Goal: Task Accomplishment & Management: Use online tool/utility

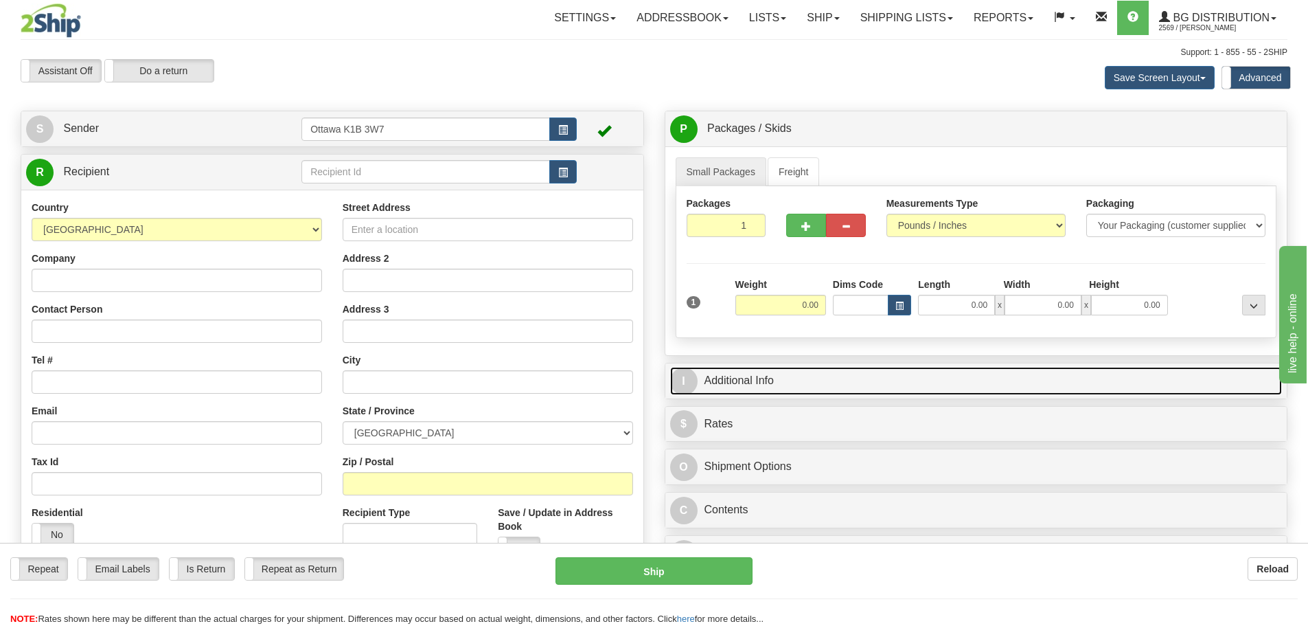
click at [748, 383] on link "I Additional Info" at bounding box center [976, 381] width 613 height 28
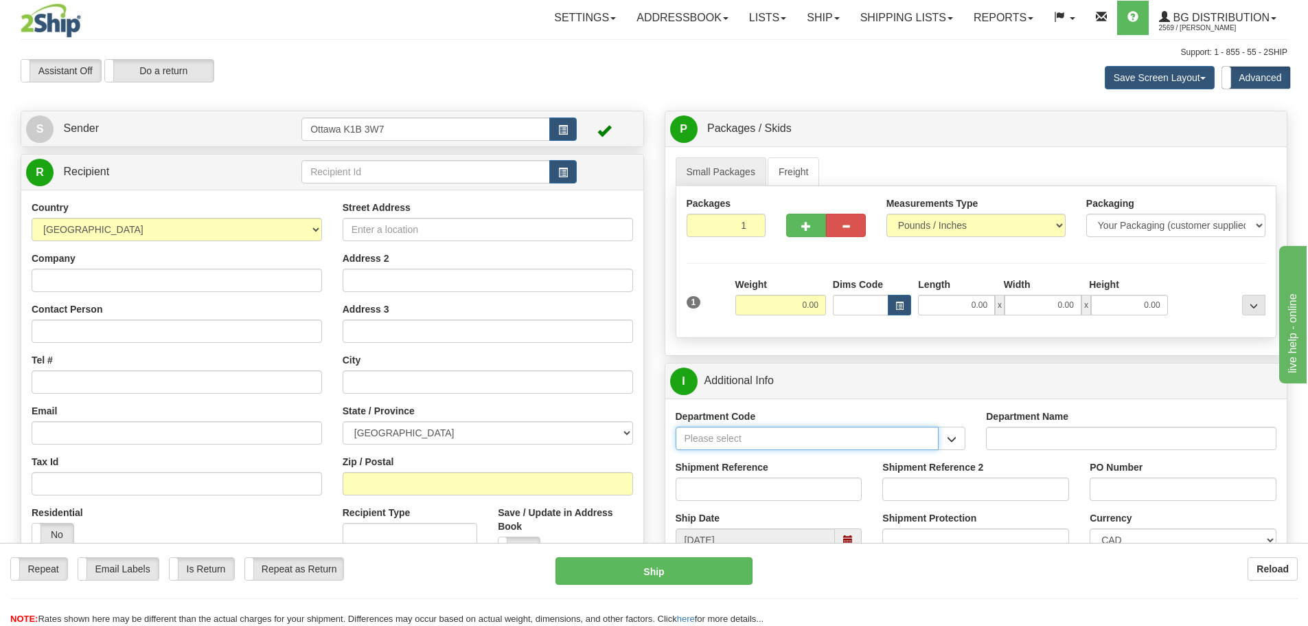
click at [933, 441] on input "Department Code" at bounding box center [808, 437] width 264 height 23
click at [938, 440] on input "Department Code" at bounding box center [808, 437] width 264 height 23
click at [945, 440] on button "button" at bounding box center [951, 437] width 27 height 23
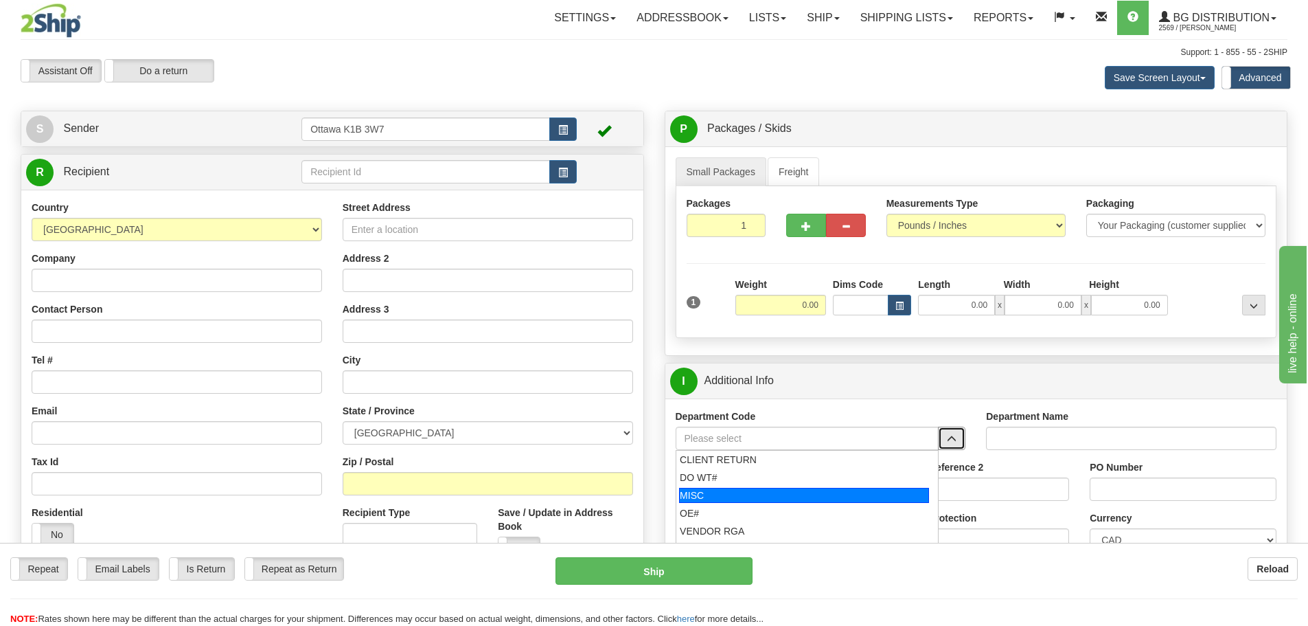
click at [716, 494] on div "MISC" at bounding box center [804, 495] width 250 height 15
type input "MISC"
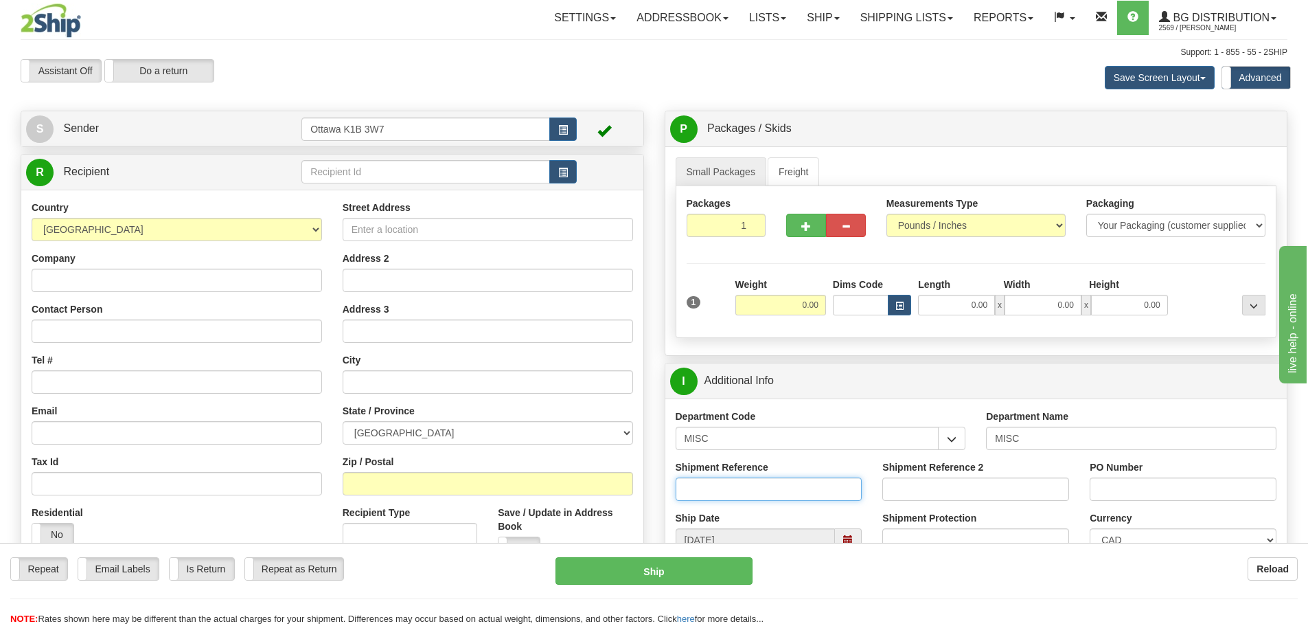
click at [715, 493] on input "Shipment Reference" at bounding box center [769, 488] width 187 height 23
paste input "[PHONE_NUMBER]"
type input "[PHONE_NUMBER]"
paste input "10201265-00 – LB Error"
drag, startPoint x: 688, startPoint y: 486, endPoint x: 649, endPoint y: 486, distance: 39.1
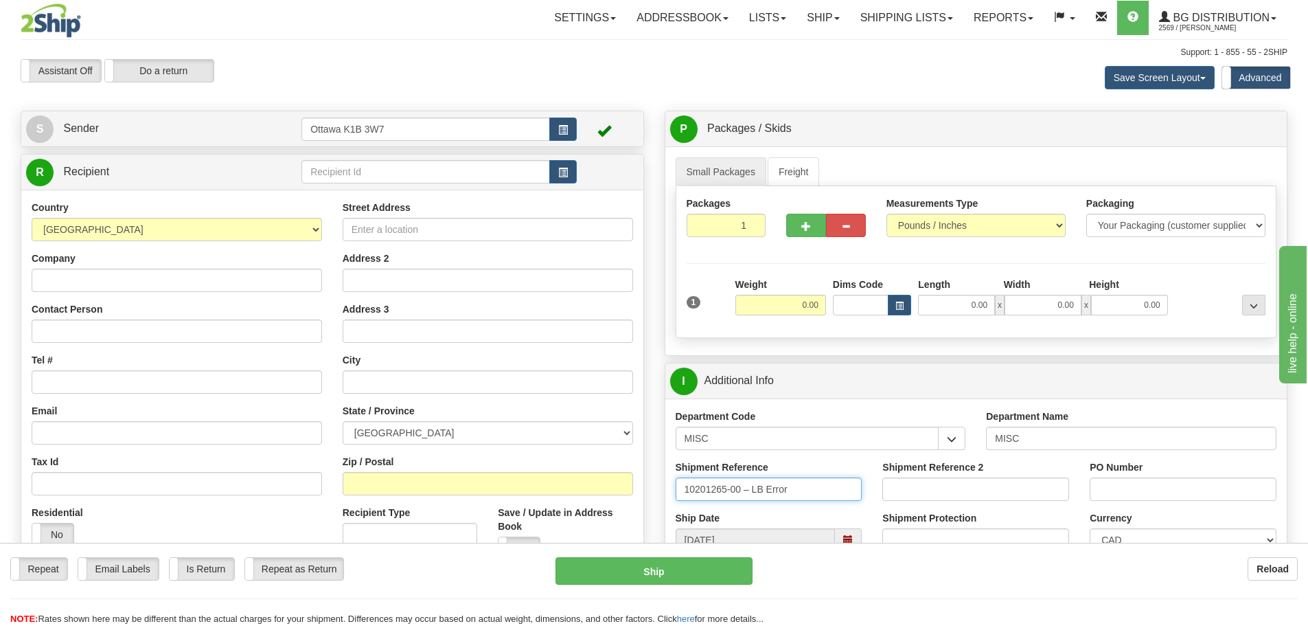
click at [649, 111] on div "Create a label for the return Create Pickup Without Label S Sender" at bounding box center [654, 111] width 1288 height 0
type input "10201265-00 – LB Error"
click at [925, 487] on input "Shipment Reference 2" at bounding box center [975, 488] width 187 height 23
click at [1129, 486] on input "PO Number" at bounding box center [1183, 488] width 187 height 23
type input "[PERSON_NAME]"
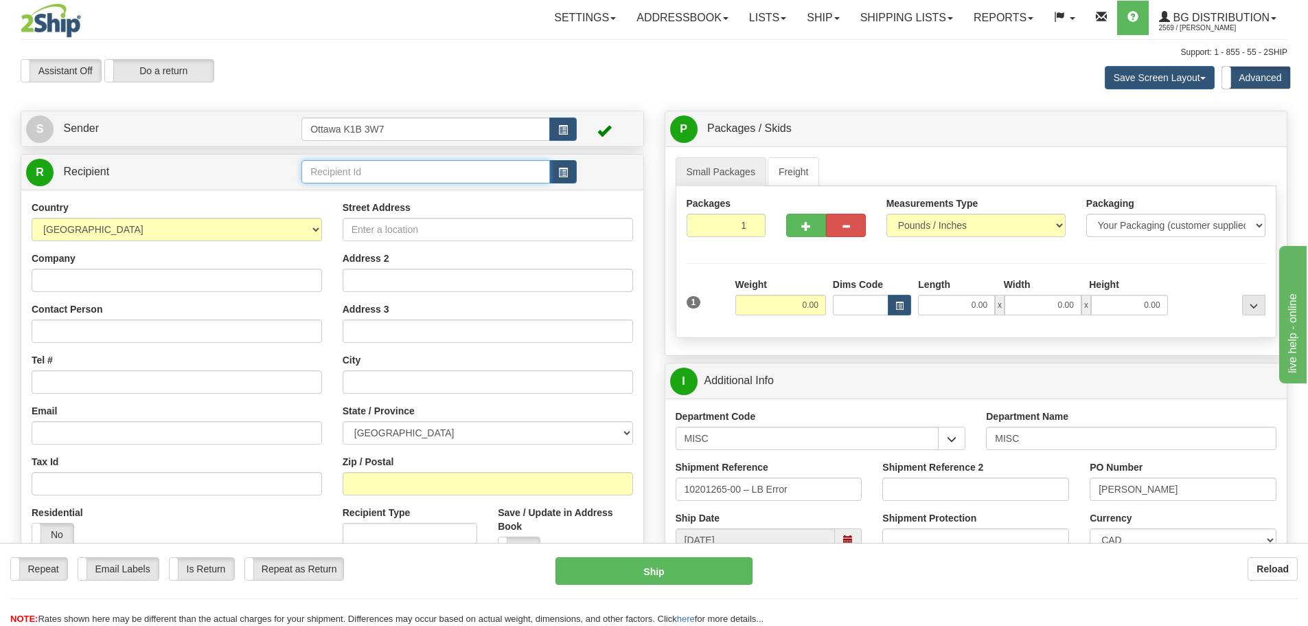
click at [324, 179] on input "text" at bounding box center [425, 171] width 249 height 23
click at [559, 171] on span "button" at bounding box center [563, 172] width 10 height 9
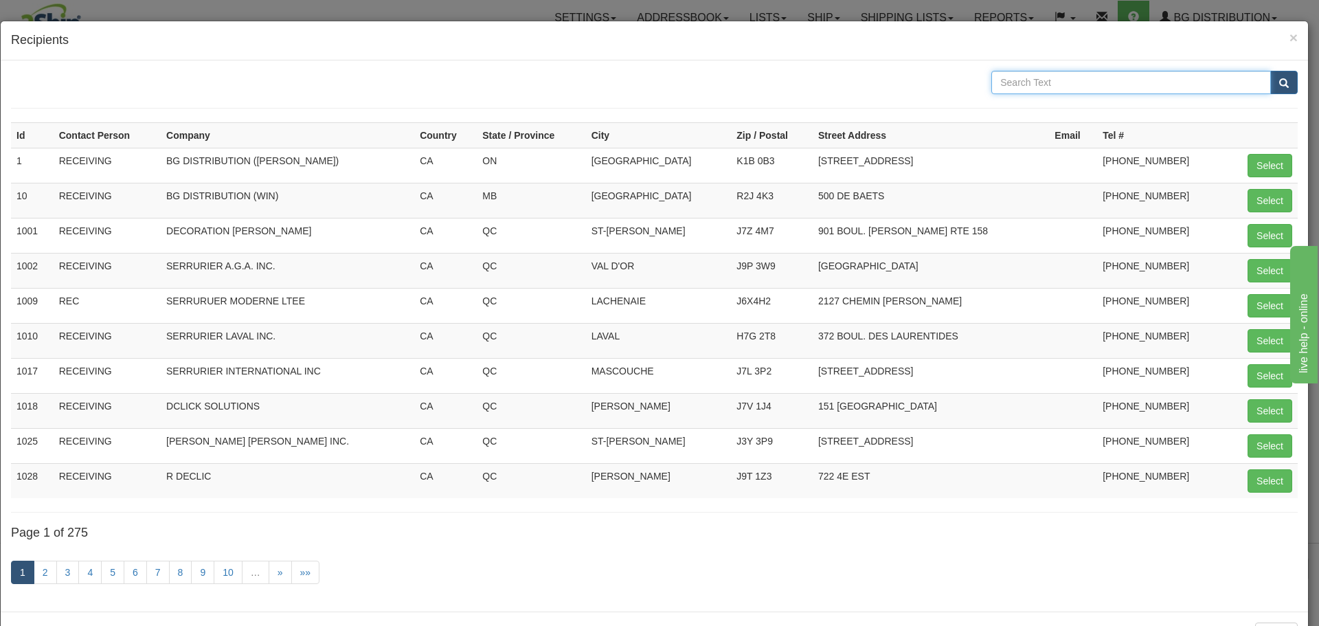
click at [1073, 71] on input "text" at bounding box center [1130, 82] width 279 height 23
type input "WOLDOR"
click at [1270, 71] on button "submit" at bounding box center [1283, 82] width 27 height 23
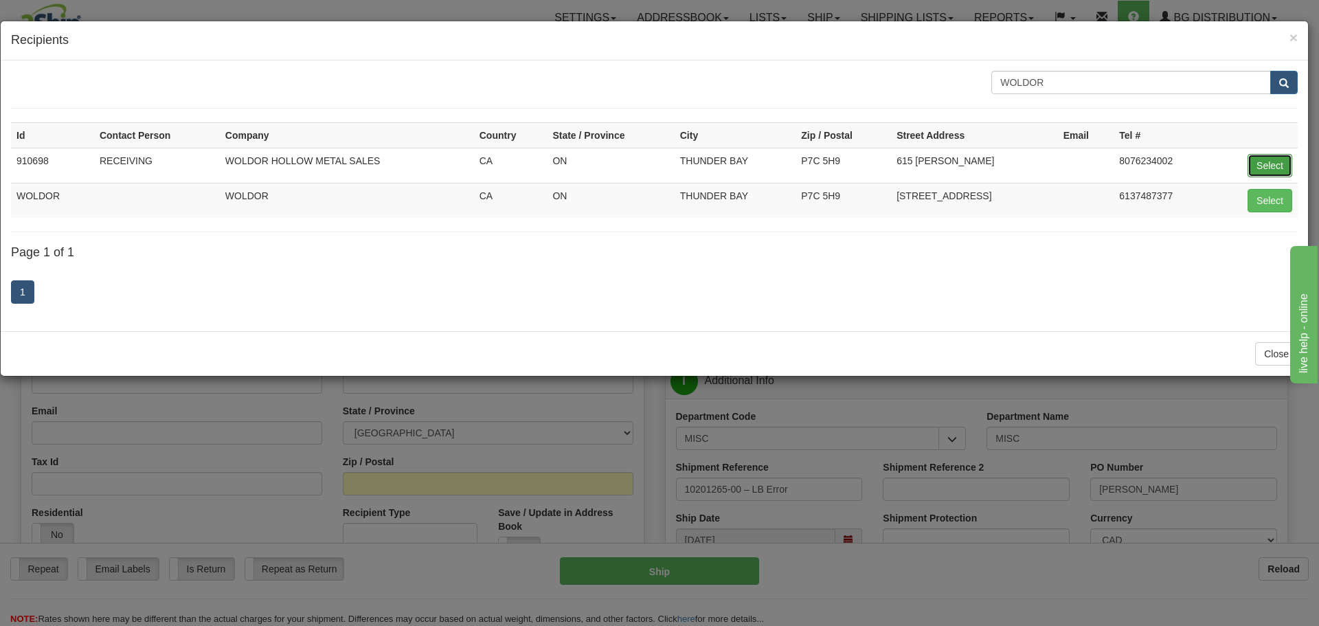
click at [1269, 166] on button "Select" at bounding box center [1269, 165] width 45 height 23
type input "910698"
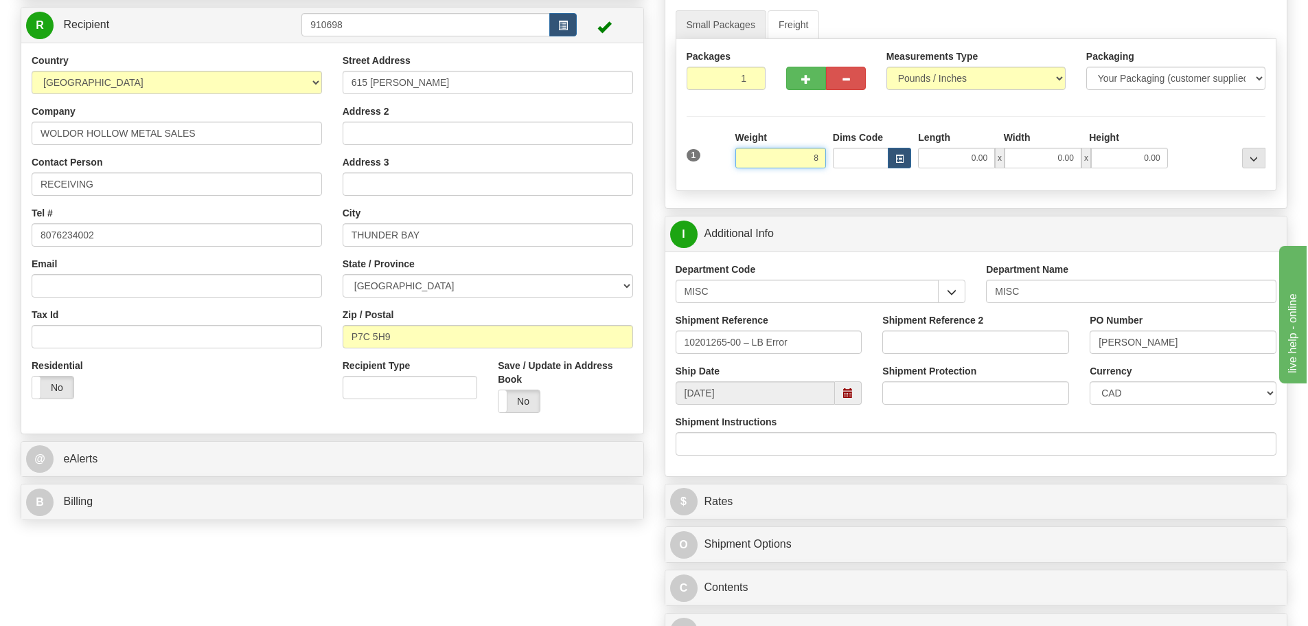
scroll to position [343, 0]
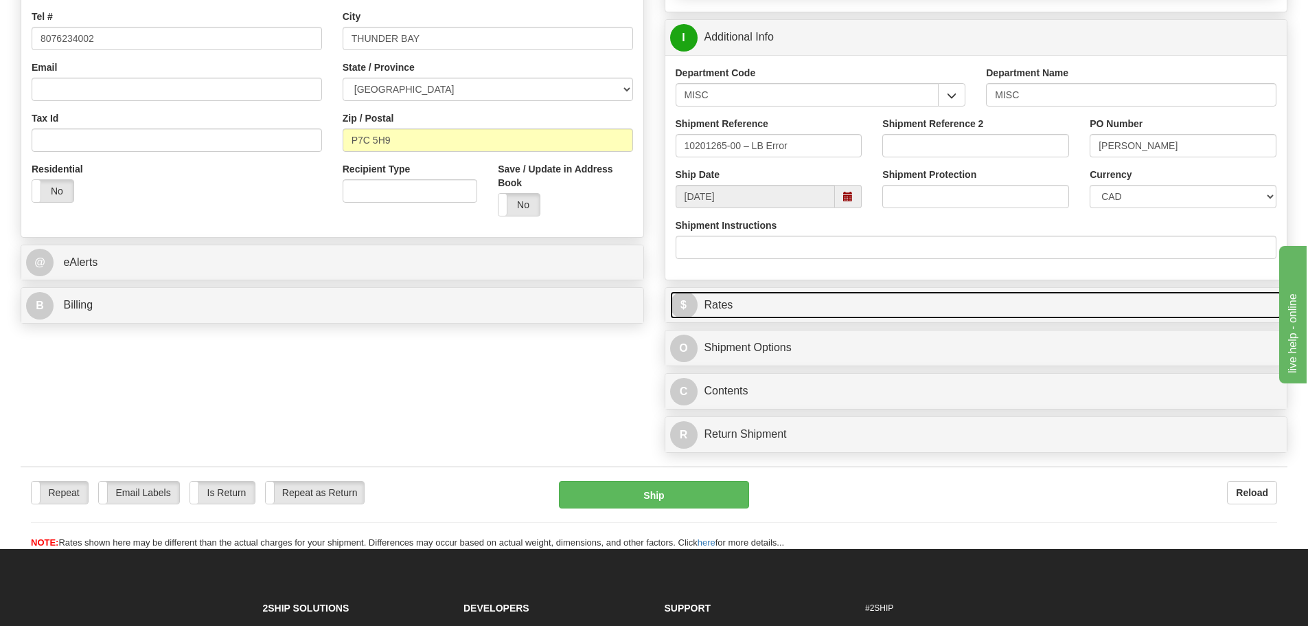
type input "8.00"
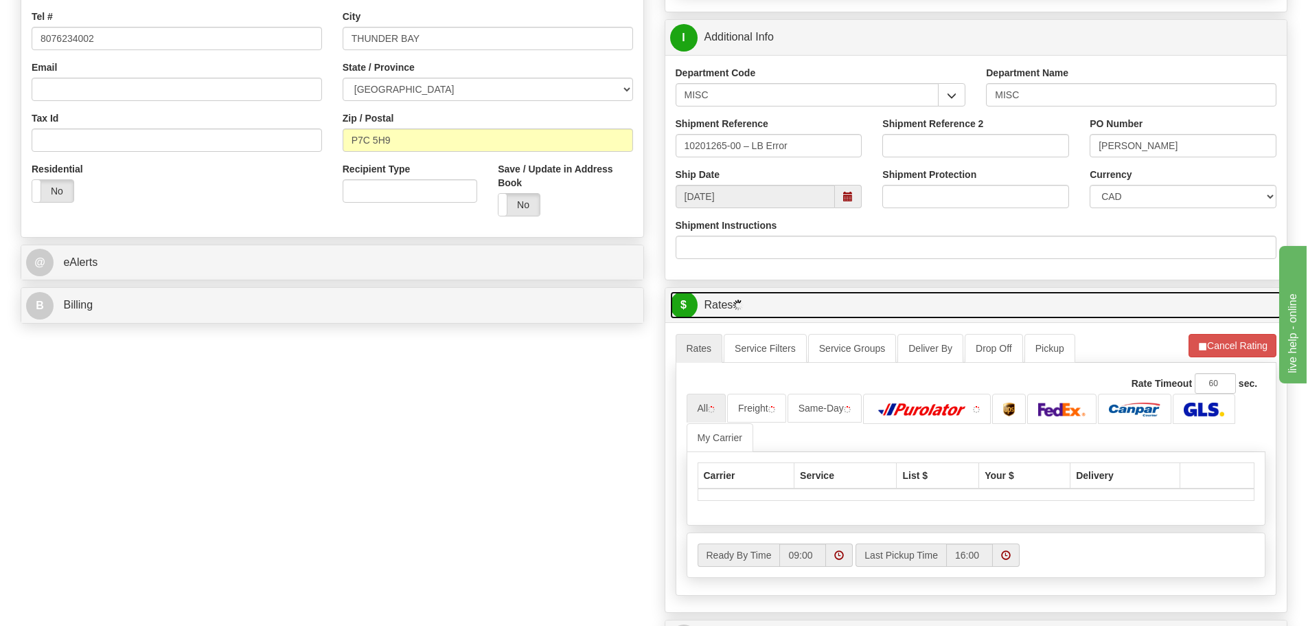
click at [967, 301] on link "$ Rates" at bounding box center [976, 305] width 613 height 28
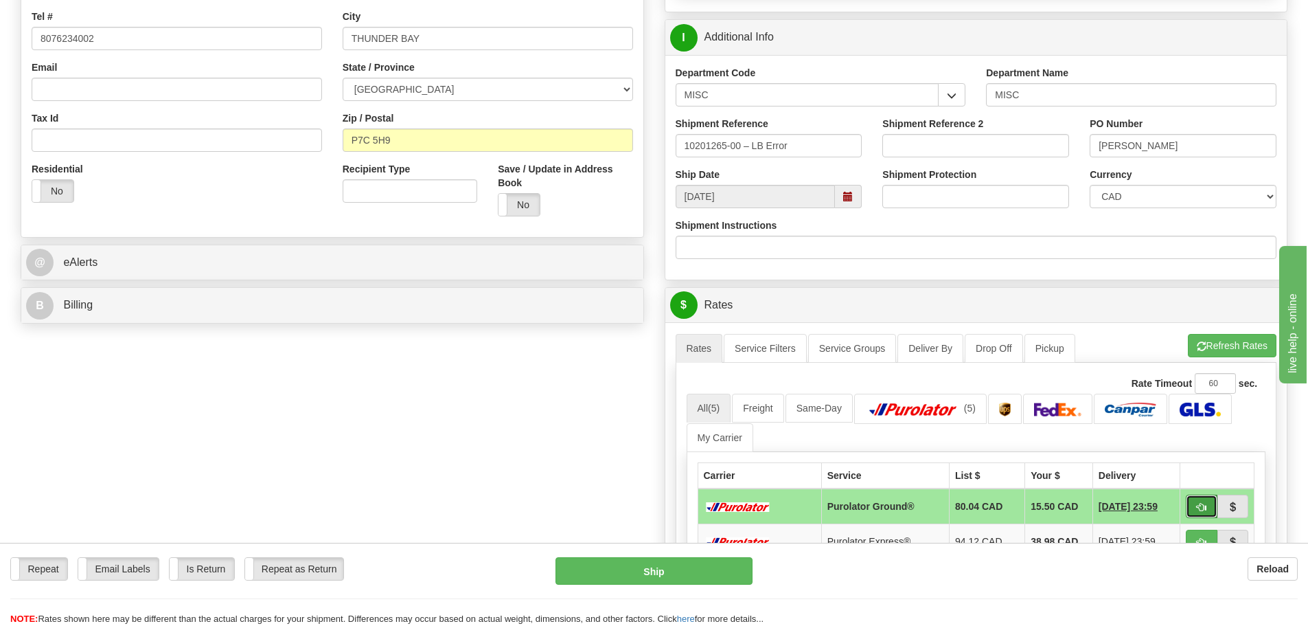
click at [1201, 506] on span "button" at bounding box center [1202, 507] width 10 height 9
type input "260"
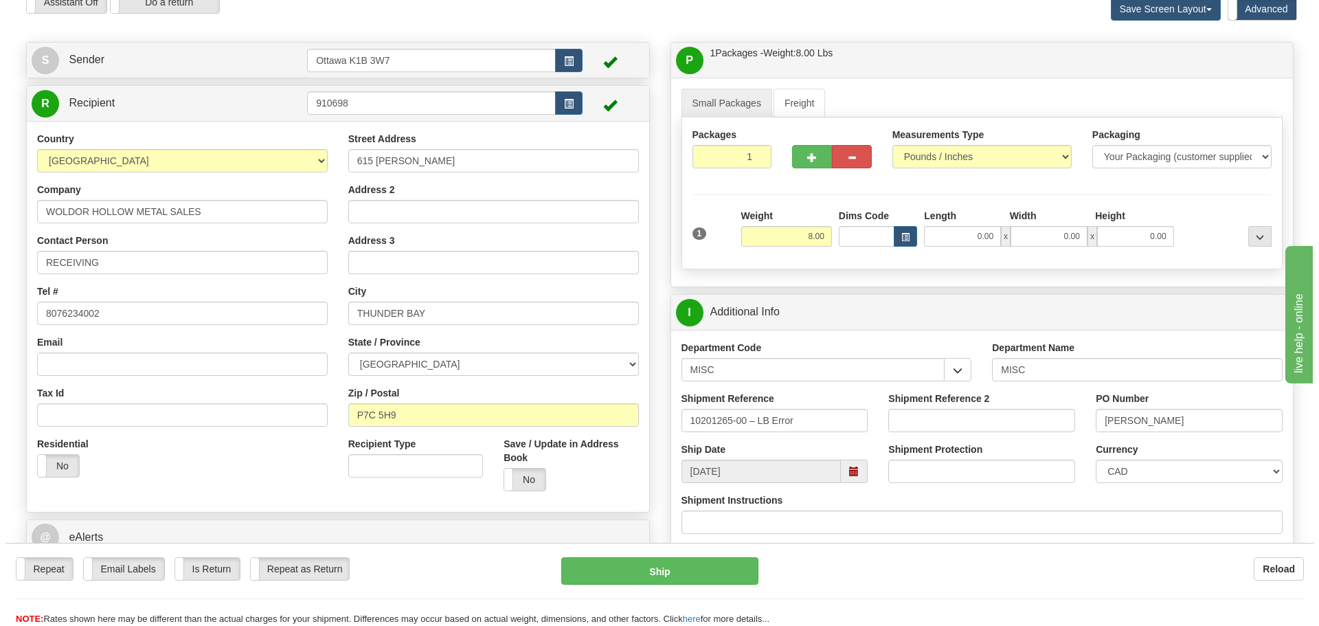
scroll to position [137, 0]
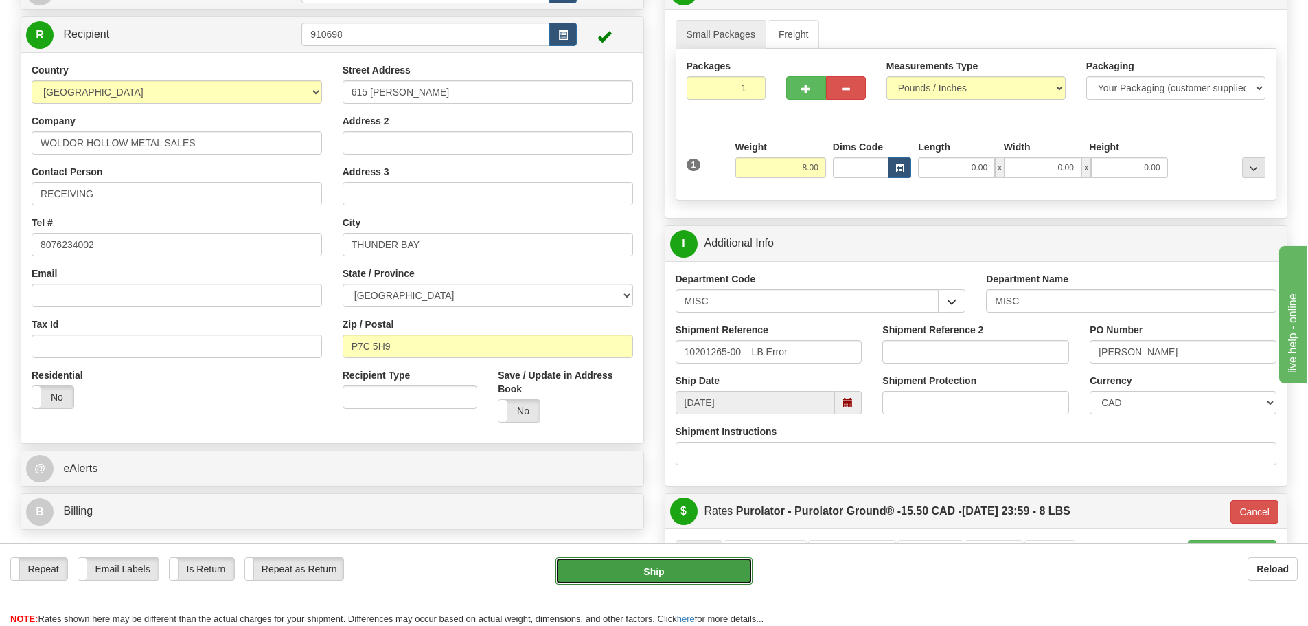
click at [677, 573] on button "Ship" at bounding box center [654, 570] width 197 height 27
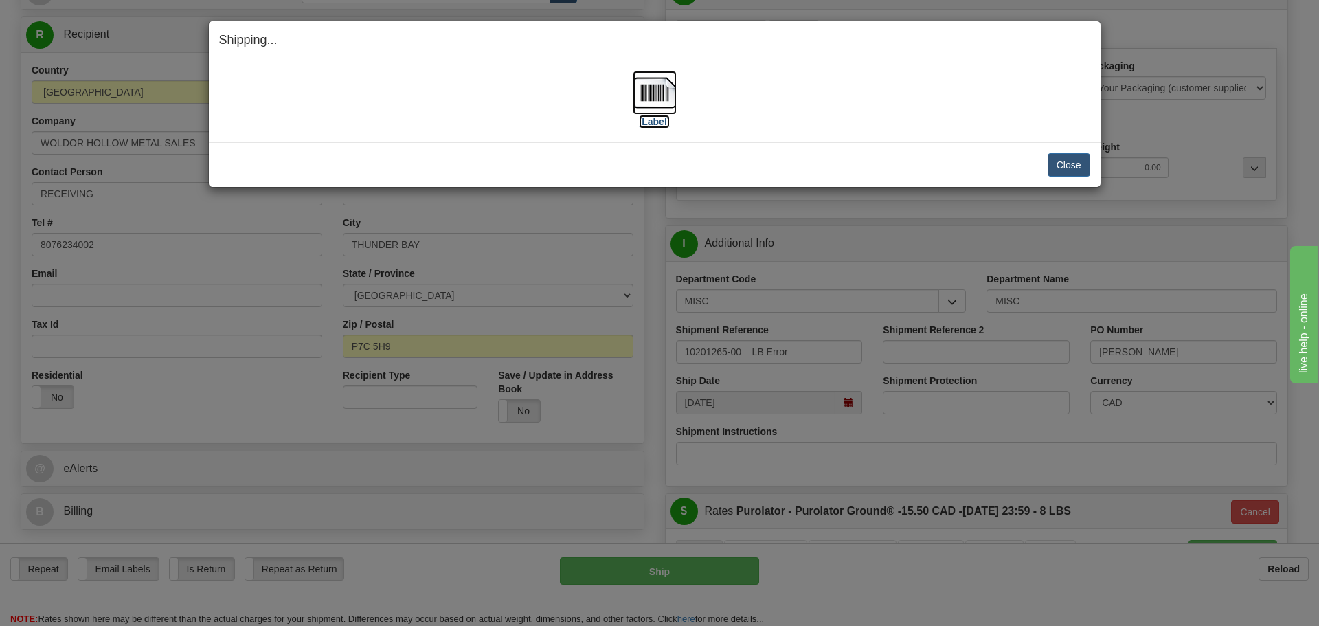
click at [652, 124] on label "[Label]" at bounding box center [655, 122] width 32 height 14
click at [1060, 170] on button "Close" at bounding box center [1068, 164] width 43 height 23
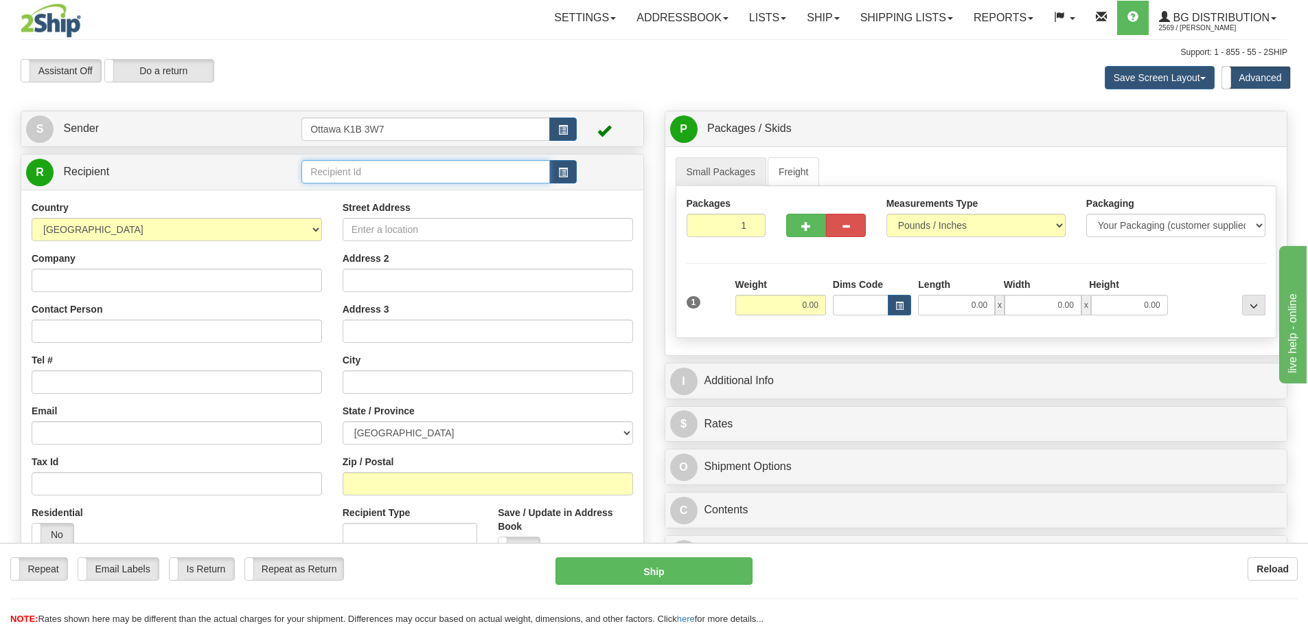
click at [338, 174] on input "text" at bounding box center [425, 171] width 249 height 23
type input "60007"
click at [446, 79] on div "Assistant On Assistant Off Do a return Do a return" at bounding box center [278, 70] width 536 height 23
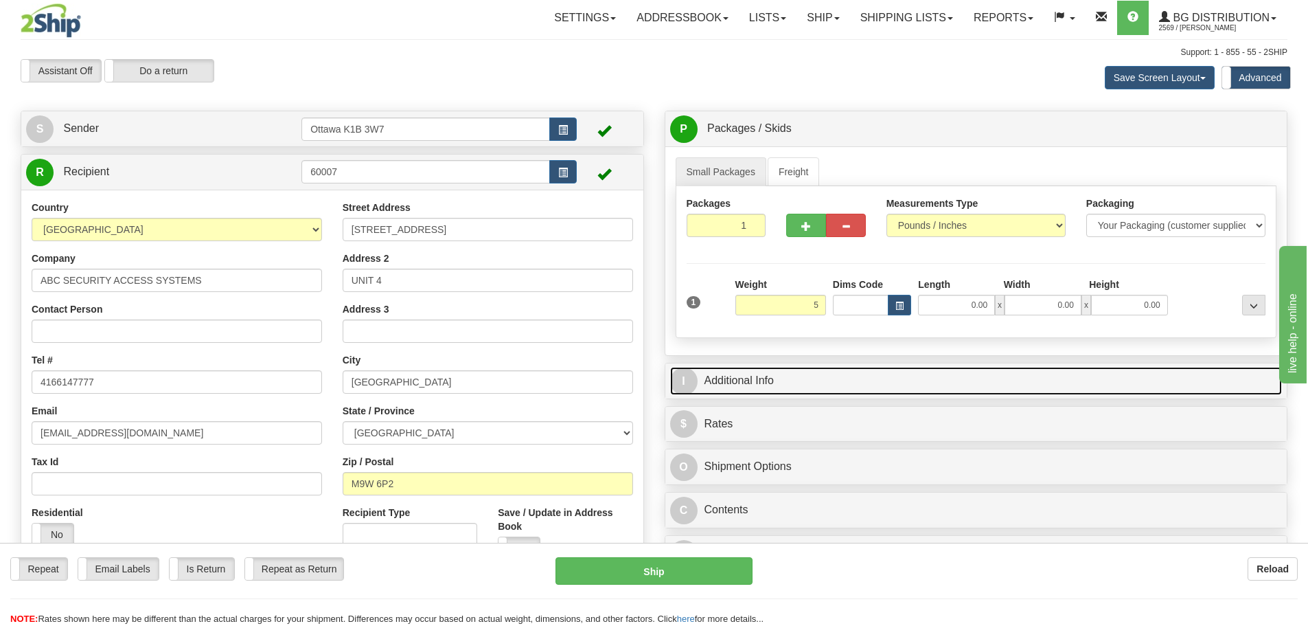
type input "5.00"
click at [854, 369] on link "I Additional Info" at bounding box center [976, 381] width 613 height 28
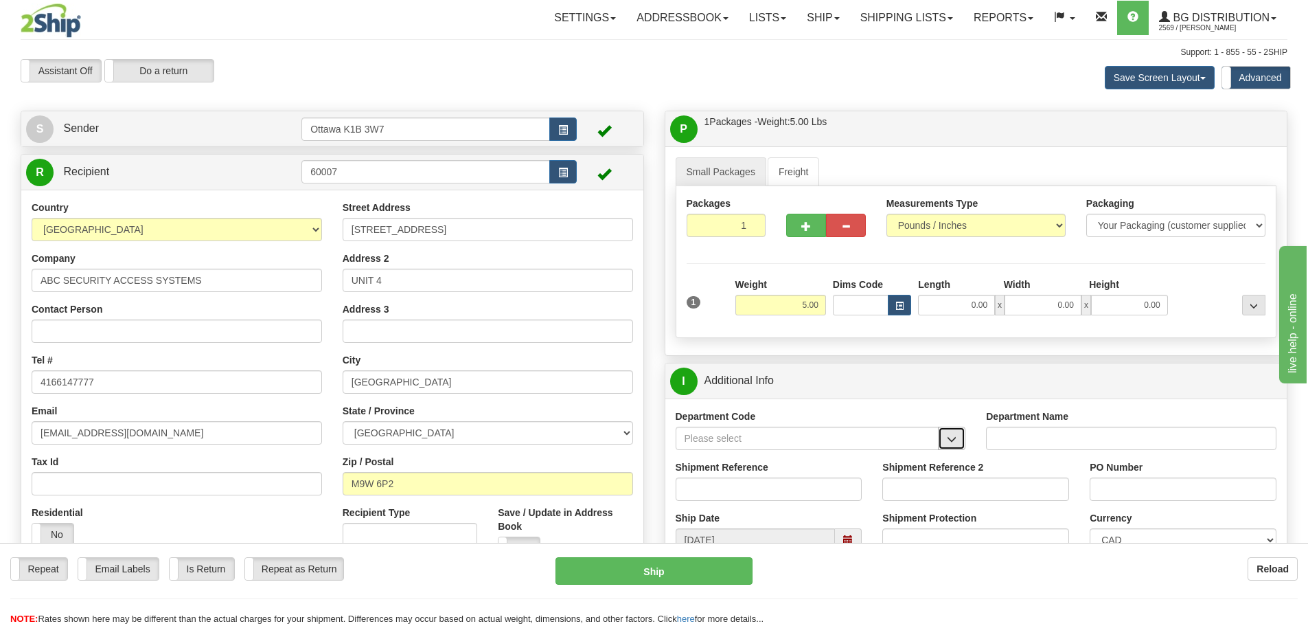
click at [950, 442] on span "button" at bounding box center [952, 439] width 10 height 9
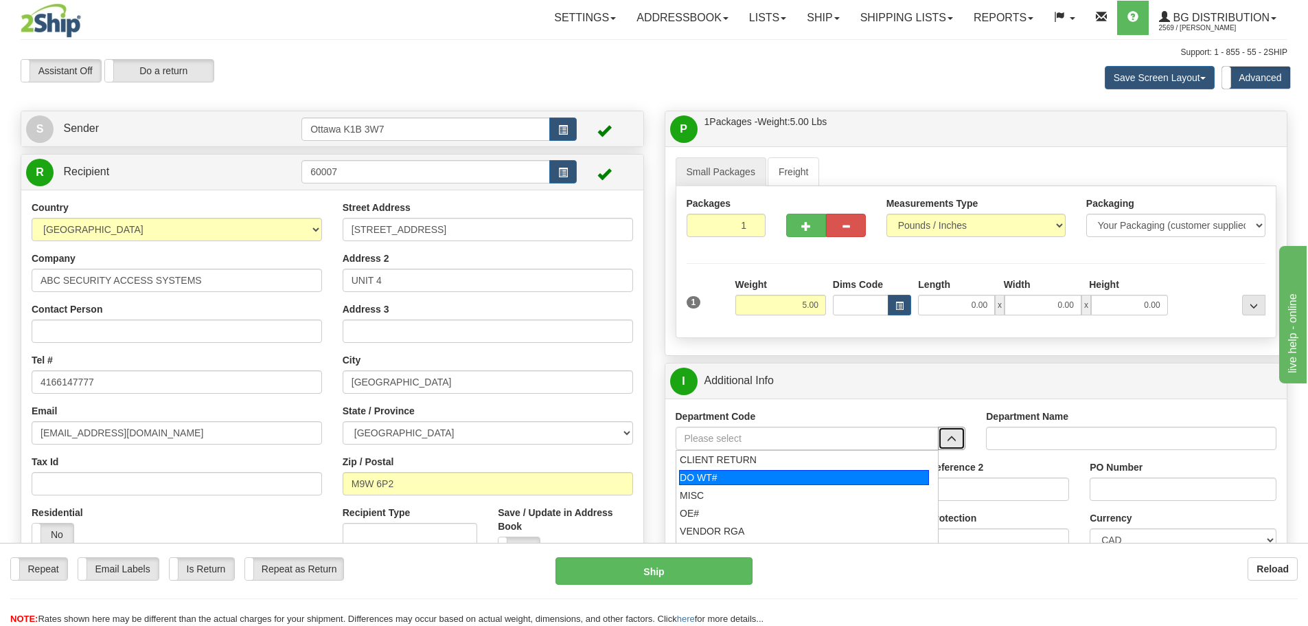
click at [817, 479] on div "DO WT#" at bounding box center [804, 477] width 250 height 15
type input "DO WT#"
type input "DIRECT ORDERS"
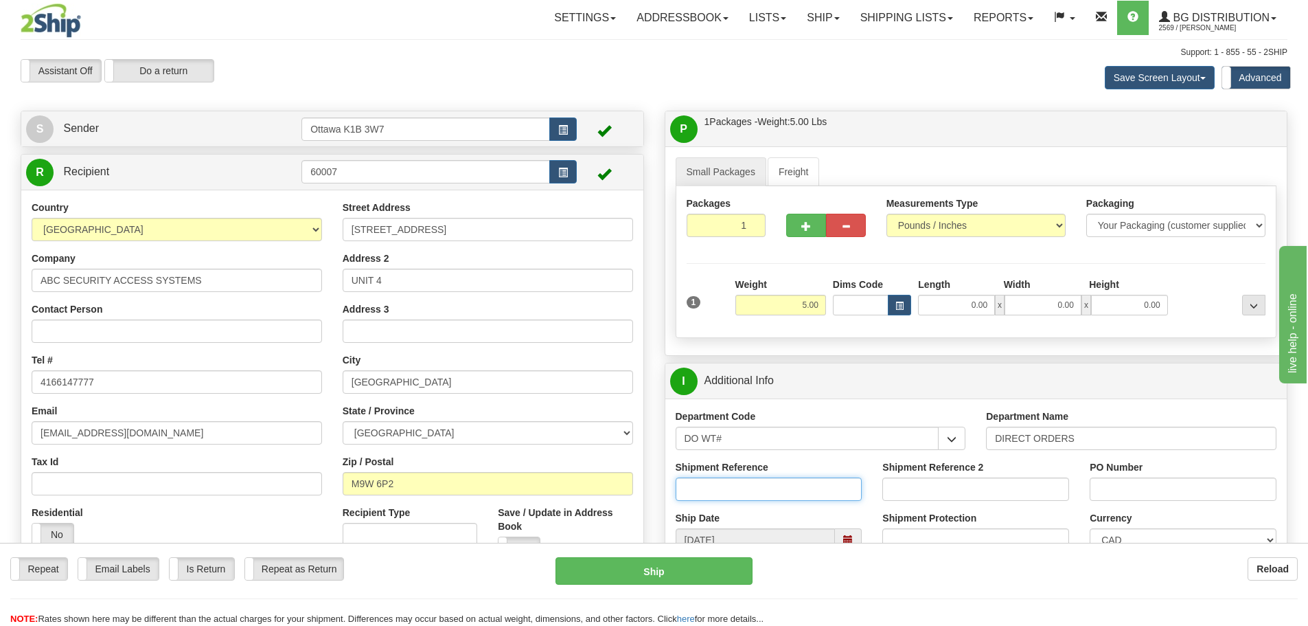
click at [783, 490] on input "Shipment Reference" at bounding box center [769, 488] width 187 height 23
type input "167621-00"
drag, startPoint x: 1198, startPoint y: 487, endPoint x: 1186, endPoint y: 492, distance: 12.6
click at [1197, 488] on input "PO Number" at bounding box center [1183, 488] width 187 height 23
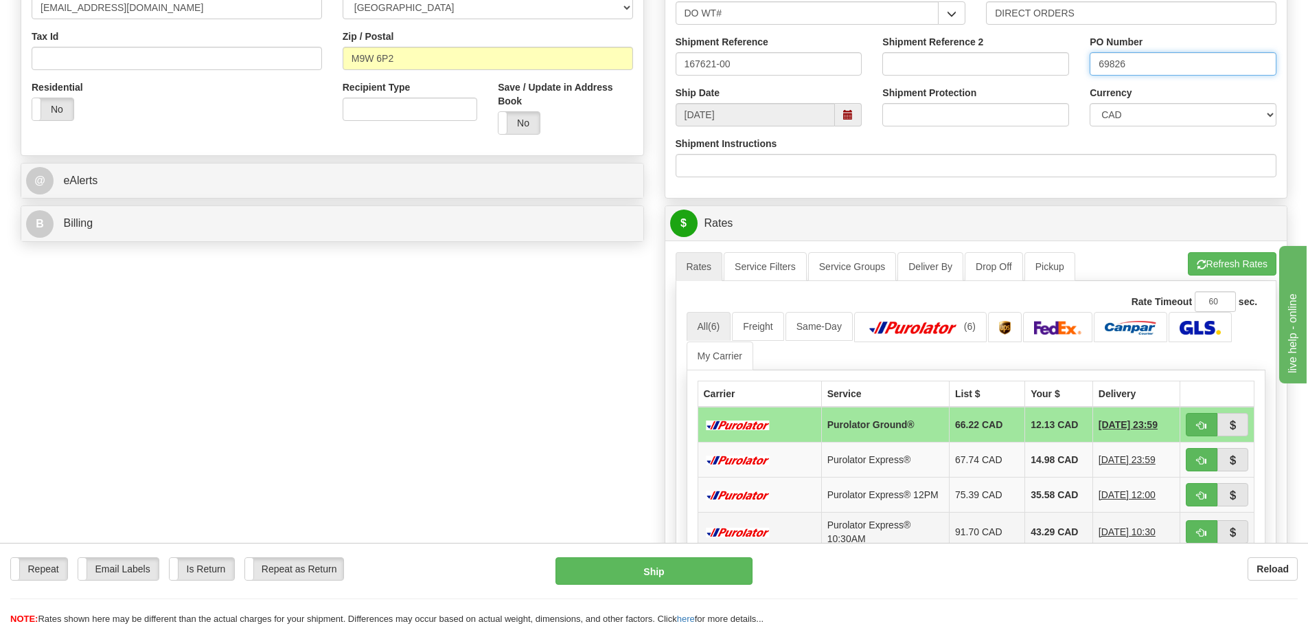
scroll to position [549, 0]
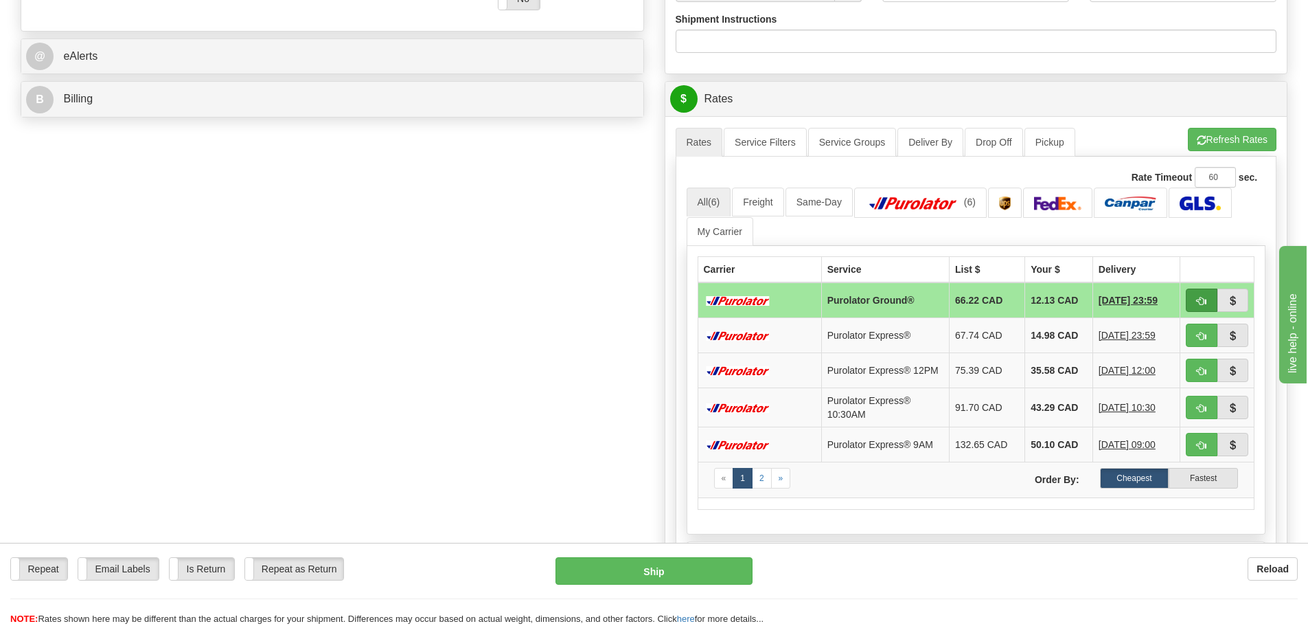
type input "69826"
click at [1210, 308] on button "button" at bounding box center [1202, 299] width 32 height 23
type input "260"
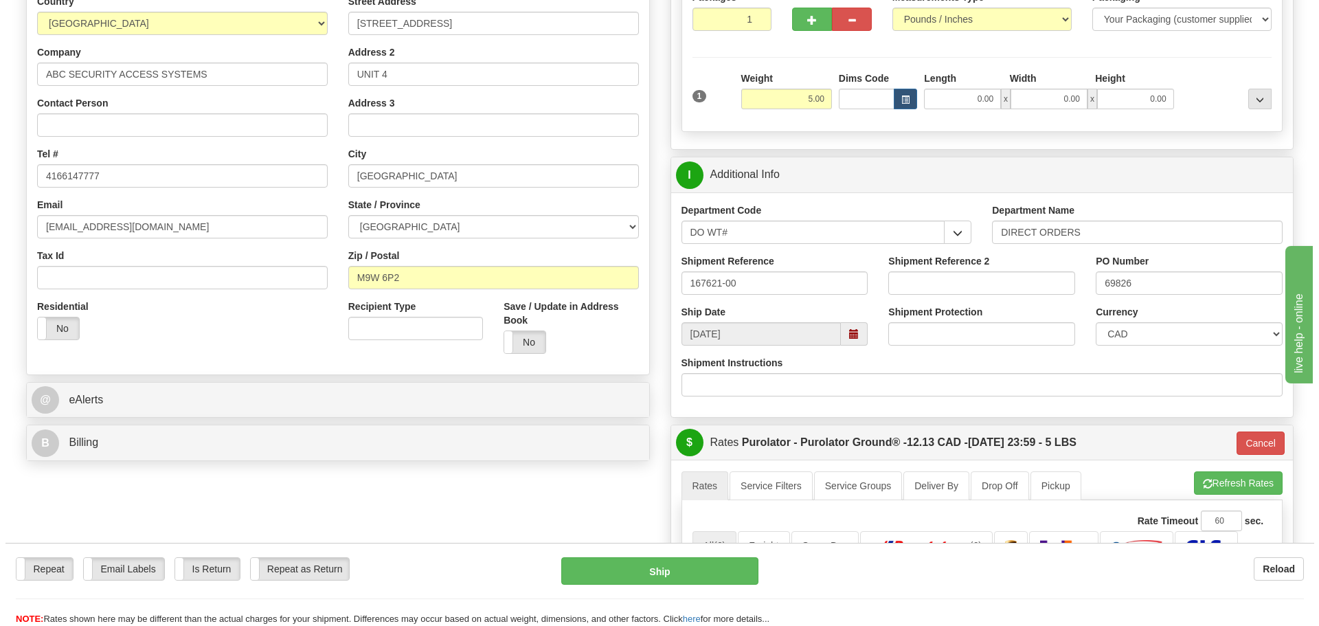
scroll to position [137, 0]
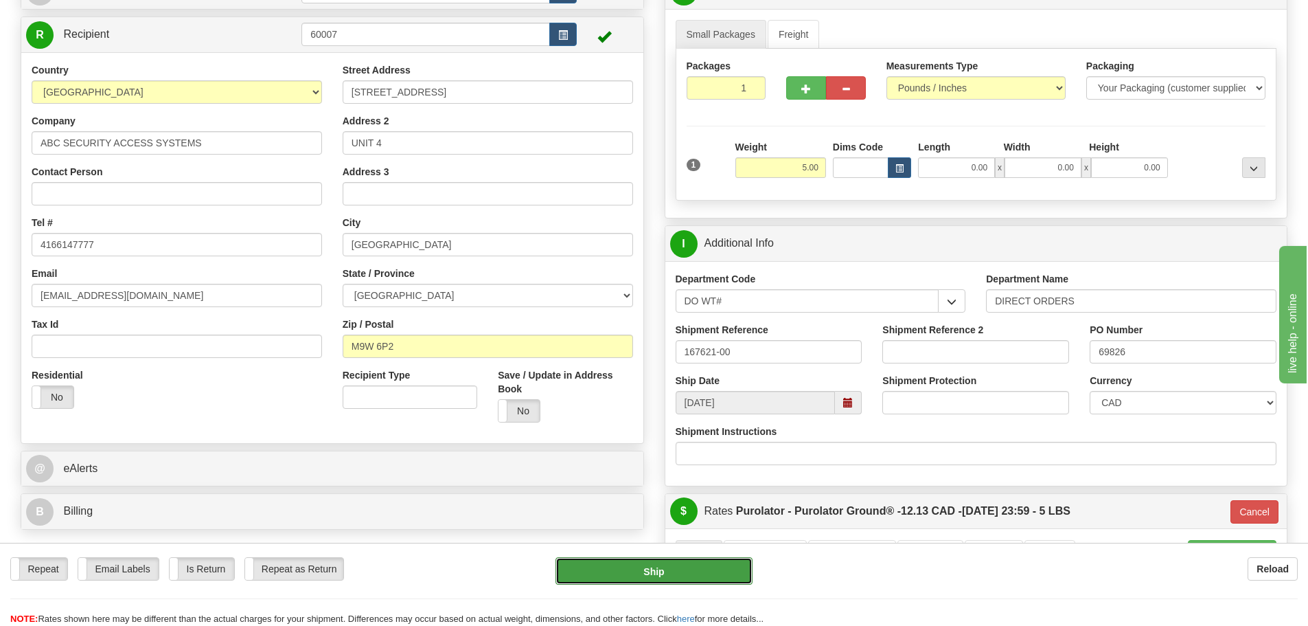
click at [678, 580] on button "Ship" at bounding box center [654, 570] width 197 height 27
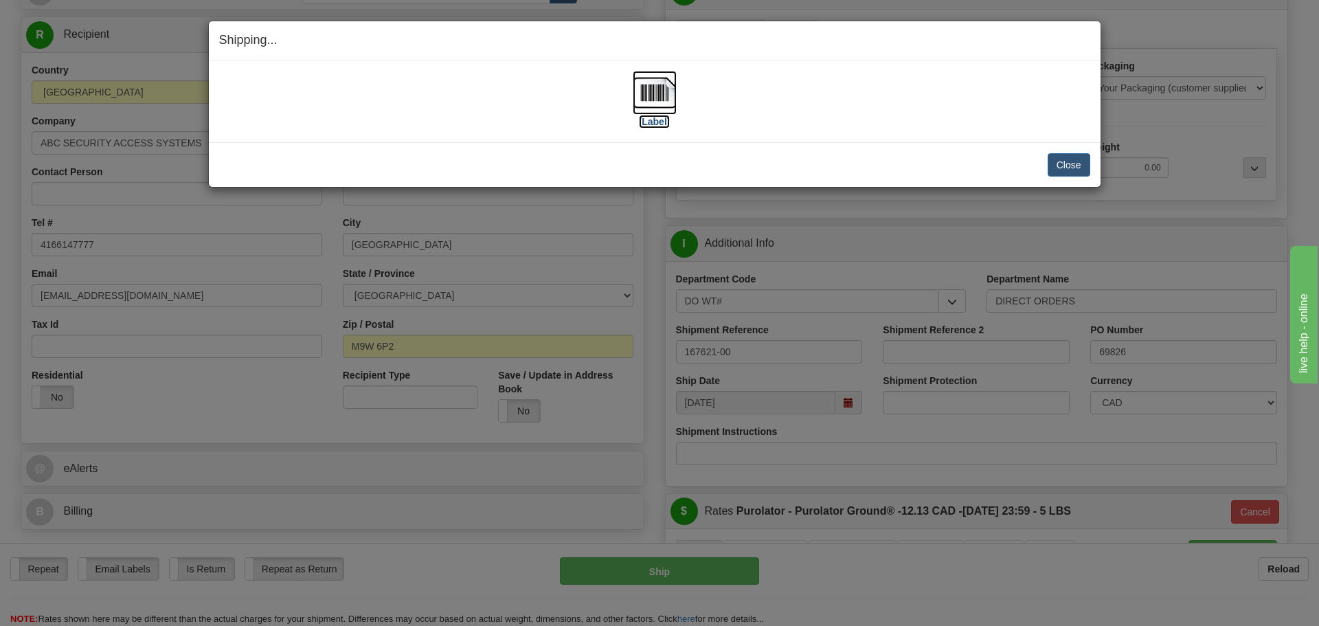
click at [643, 126] on label "[Label]" at bounding box center [655, 122] width 32 height 14
click at [1057, 155] on button "Close" at bounding box center [1068, 164] width 43 height 23
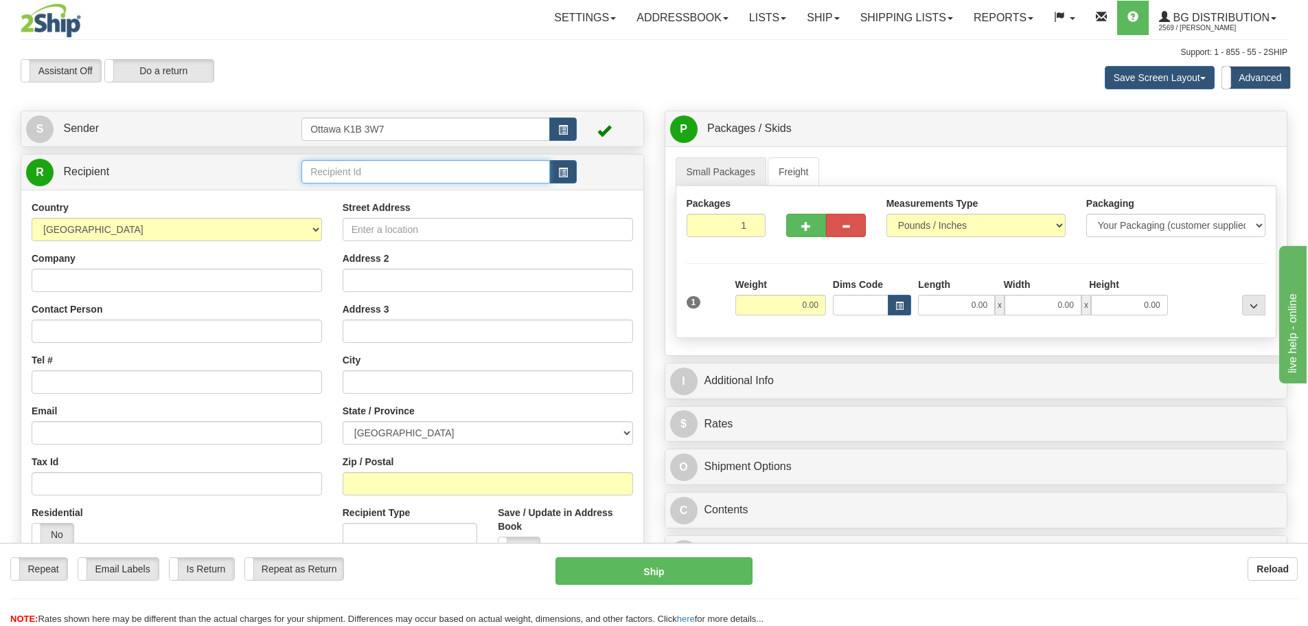
click at [457, 171] on input "text" at bounding box center [425, 171] width 249 height 23
type input "60026"
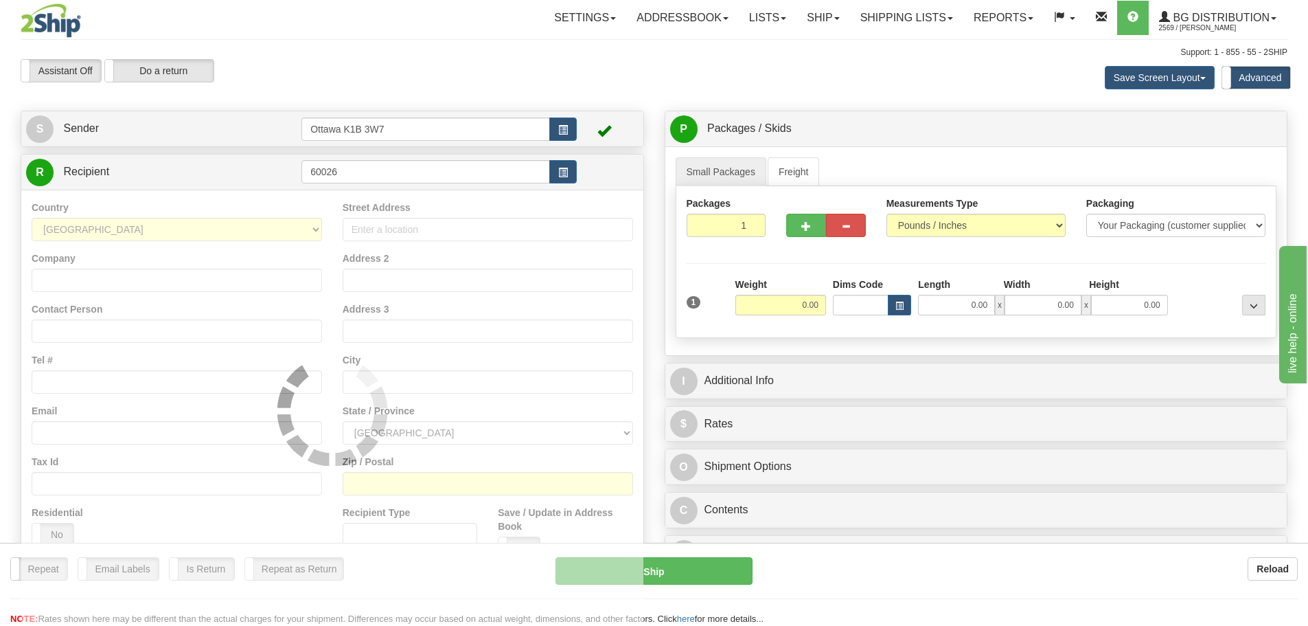
click at [574, 95] on div "Assistant On Assistant Off Do a return Do a return Previous Next Save Screen La…" at bounding box center [654, 77] width 1288 height 37
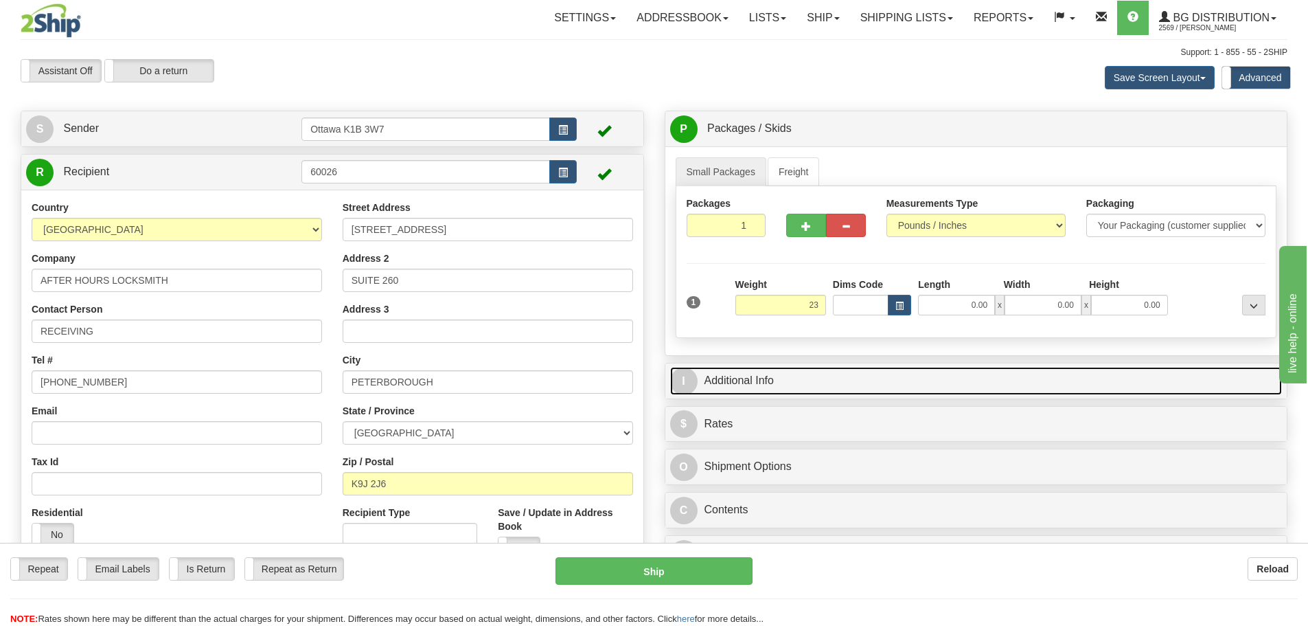
type input "23.00"
click at [841, 378] on link "I Additional Info" at bounding box center [976, 381] width 613 height 28
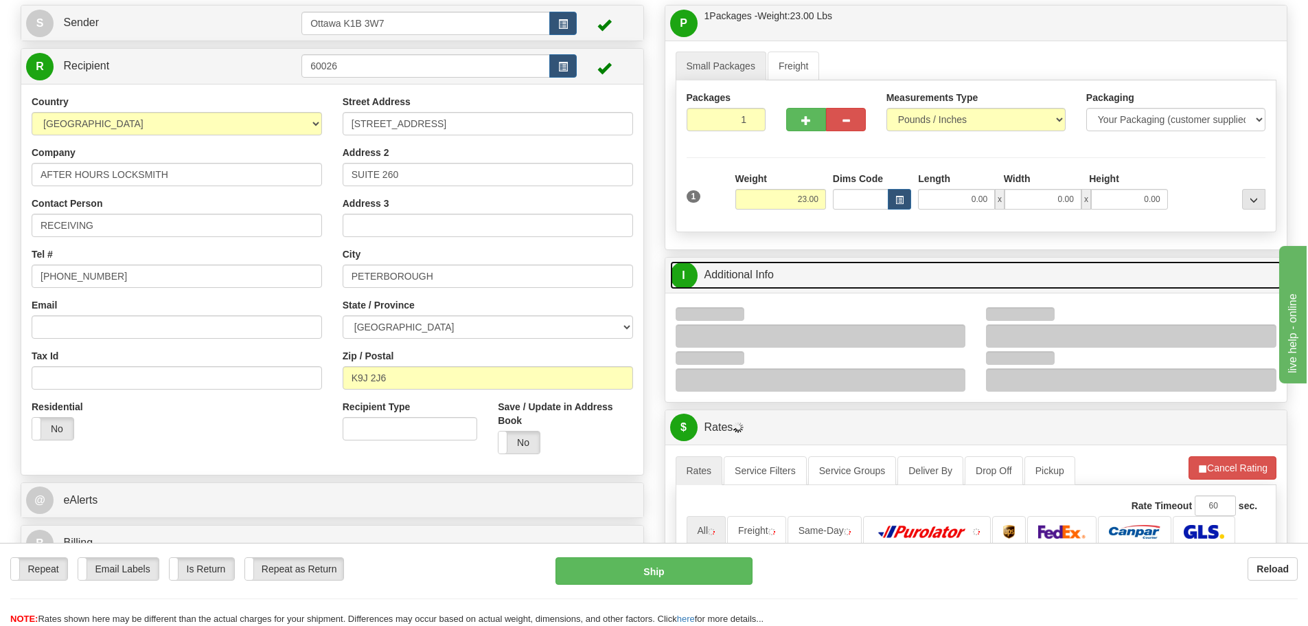
scroll to position [137, 0]
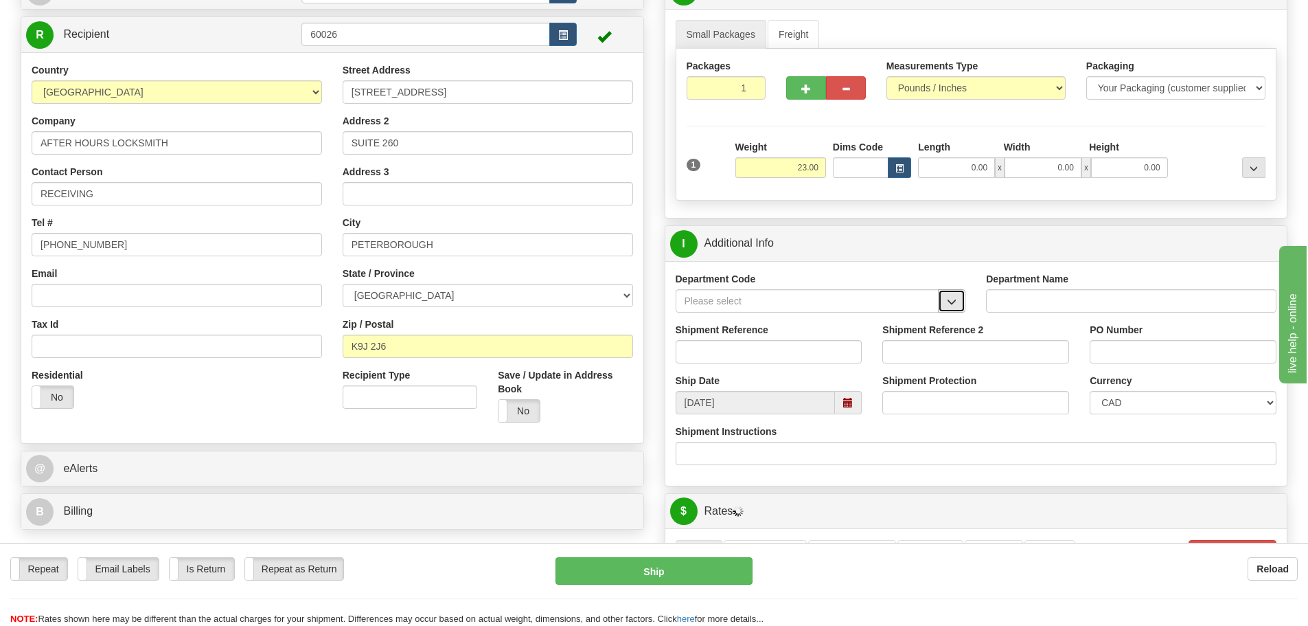
click at [946, 301] on button "button" at bounding box center [951, 300] width 27 height 23
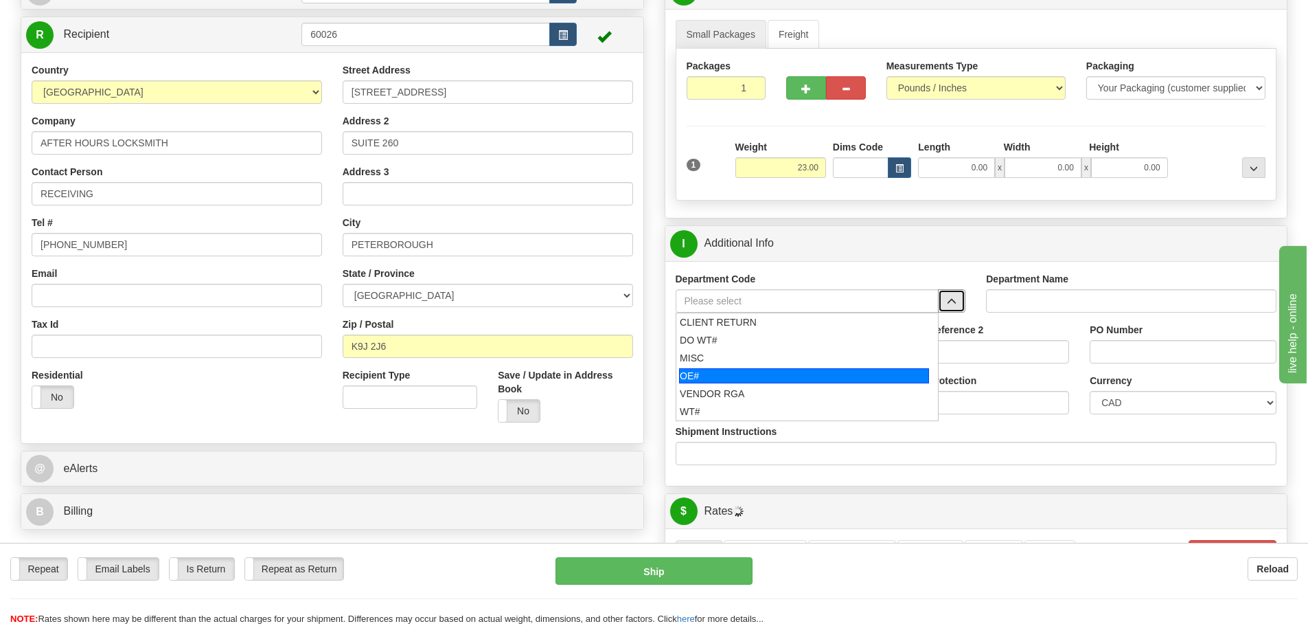
click at [739, 380] on div "OE#" at bounding box center [804, 375] width 250 height 15
type input "OE#"
type input "ORDERS"
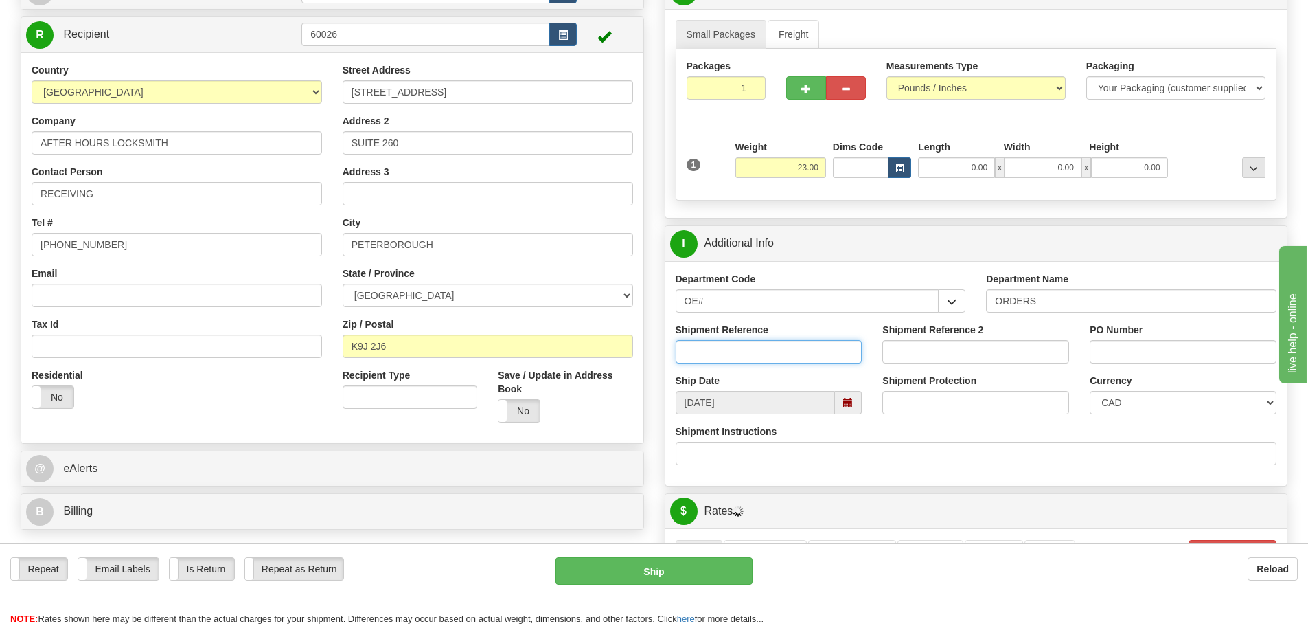
click at [738, 358] on input "Shipment Reference" at bounding box center [769, 351] width 187 height 23
drag, startPoint x: 658, startPoint y: 308, endPoint x: 317, endPoint y: 320, distance: 341.5
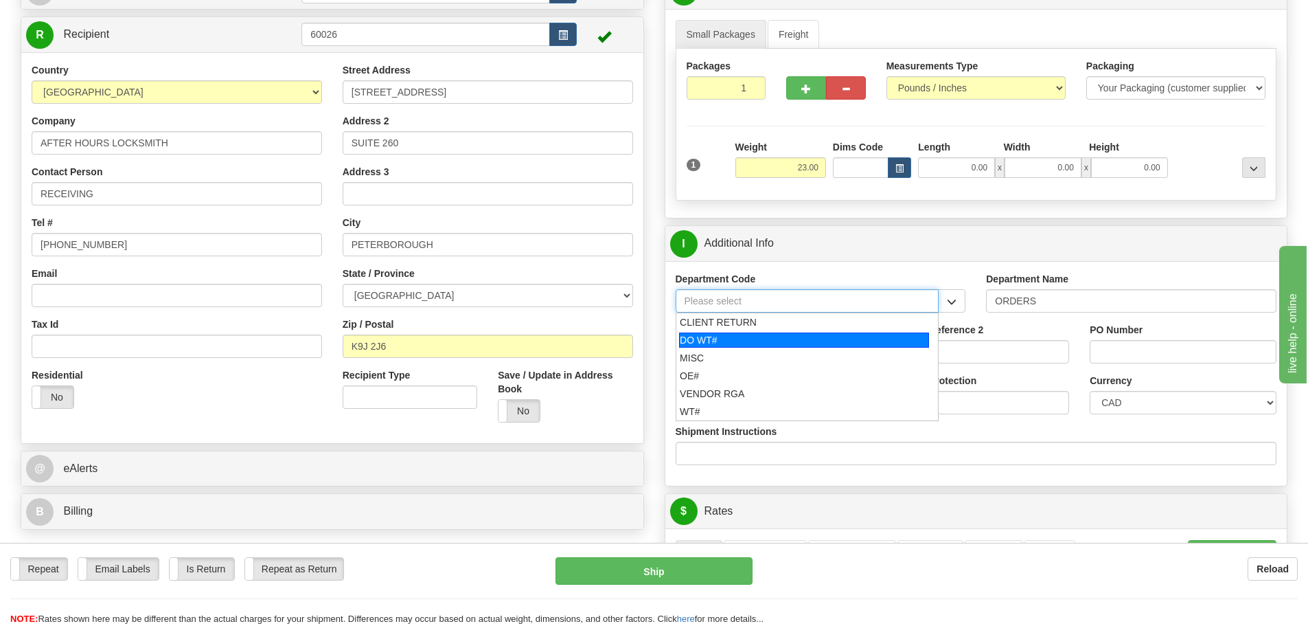
click at [727, 341] on div "DO WT#" at bounding box center [804, 339] width 250 height 15
type input "DO WT#"
type input "DIRECT ORDERS"
type input "DO WT#"
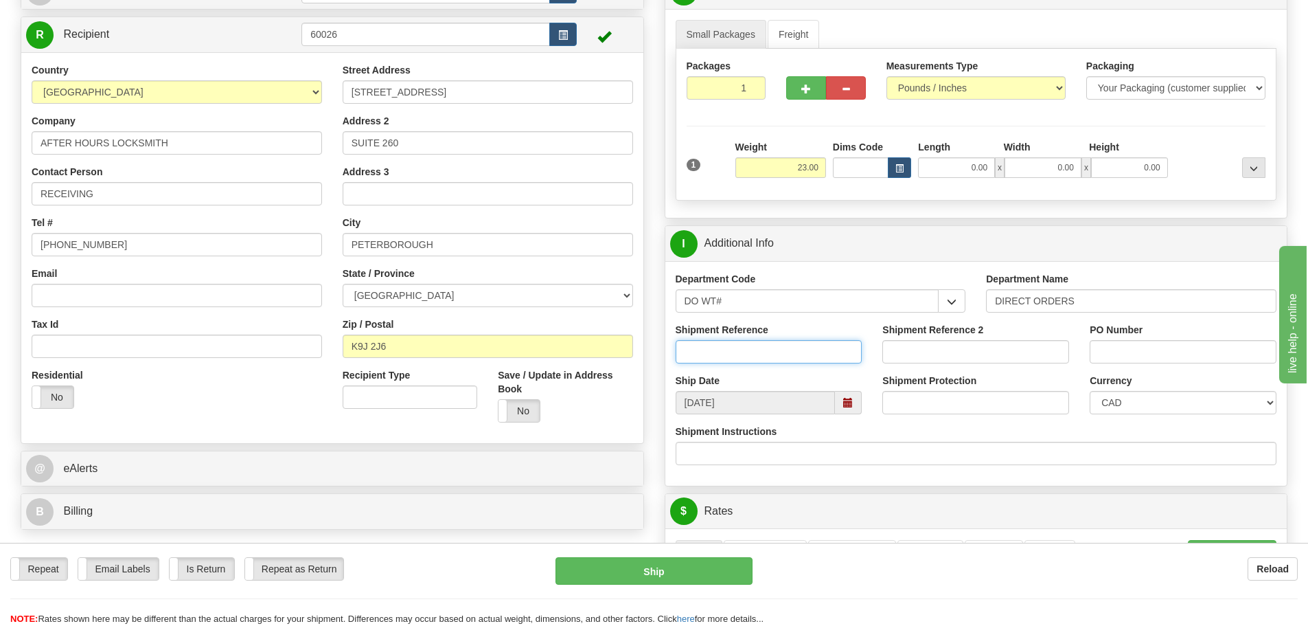
click at [730, 351] on input "Shipment Reference" at bounding box center [769, 351] width 187 height 23
type input "165790-00"
click at [1126, 358] on input "PO Number" at bounding box center [1183, 351] width 187 height 23
type input "N/A"
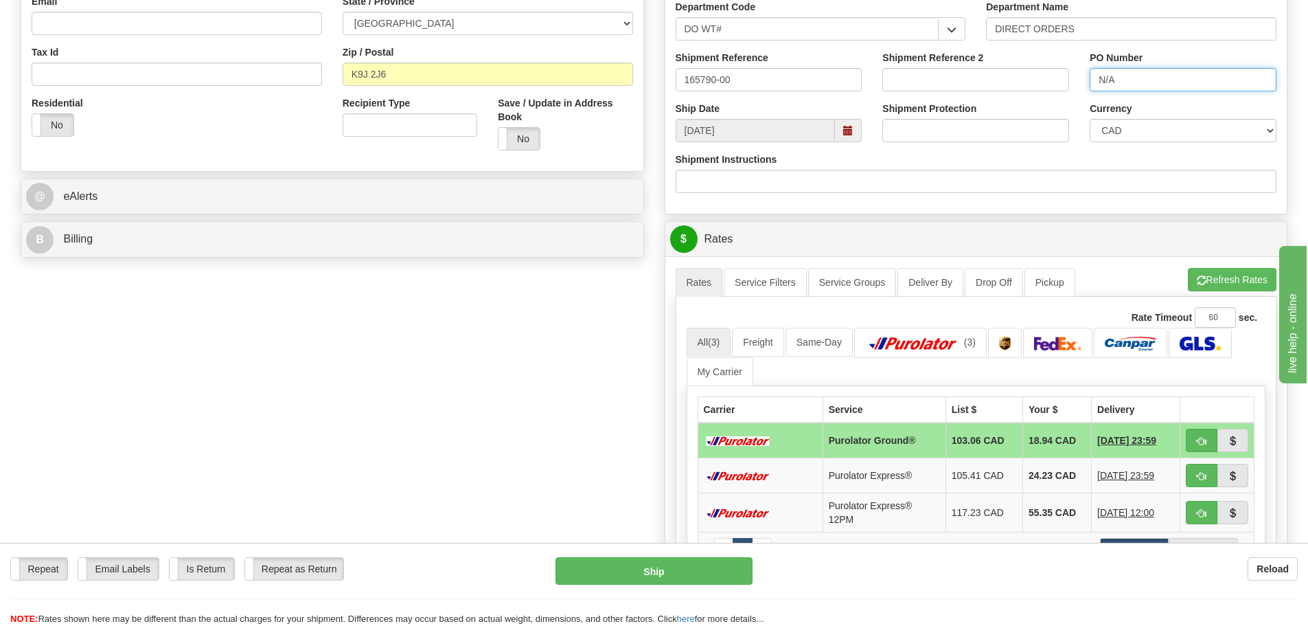
scroll to position [412, 0]
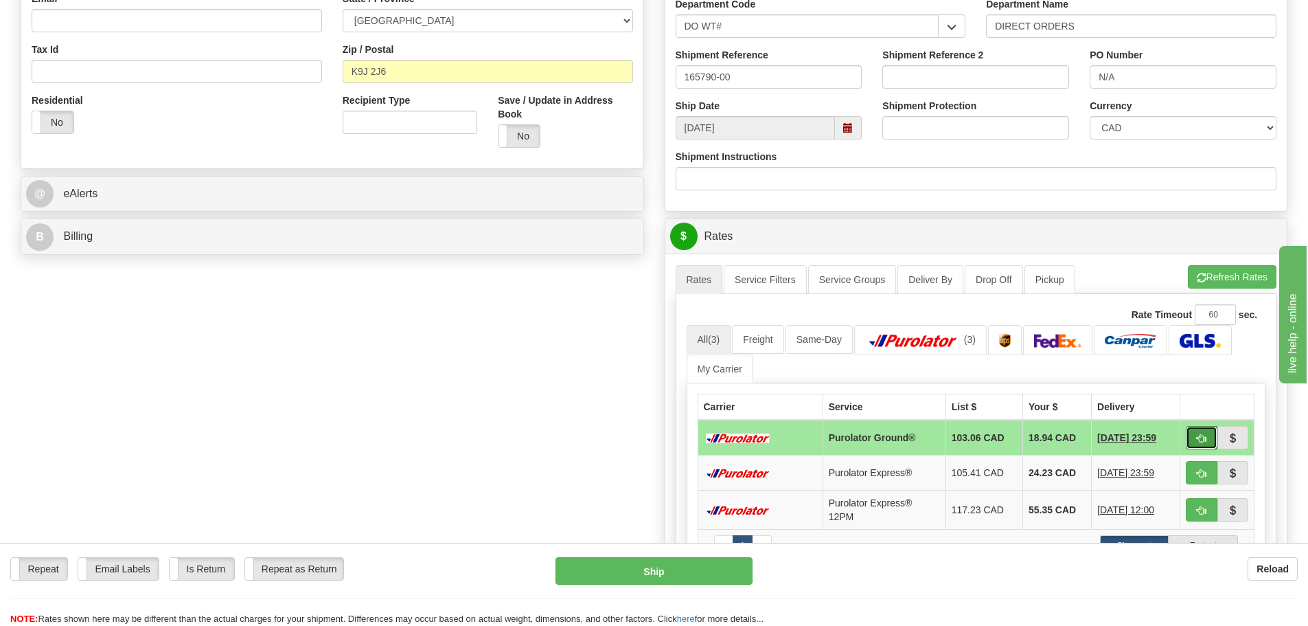
click at [1193, 443] on button "button" at bounding box center [1202, 437] width 32 height 23
type input "260"
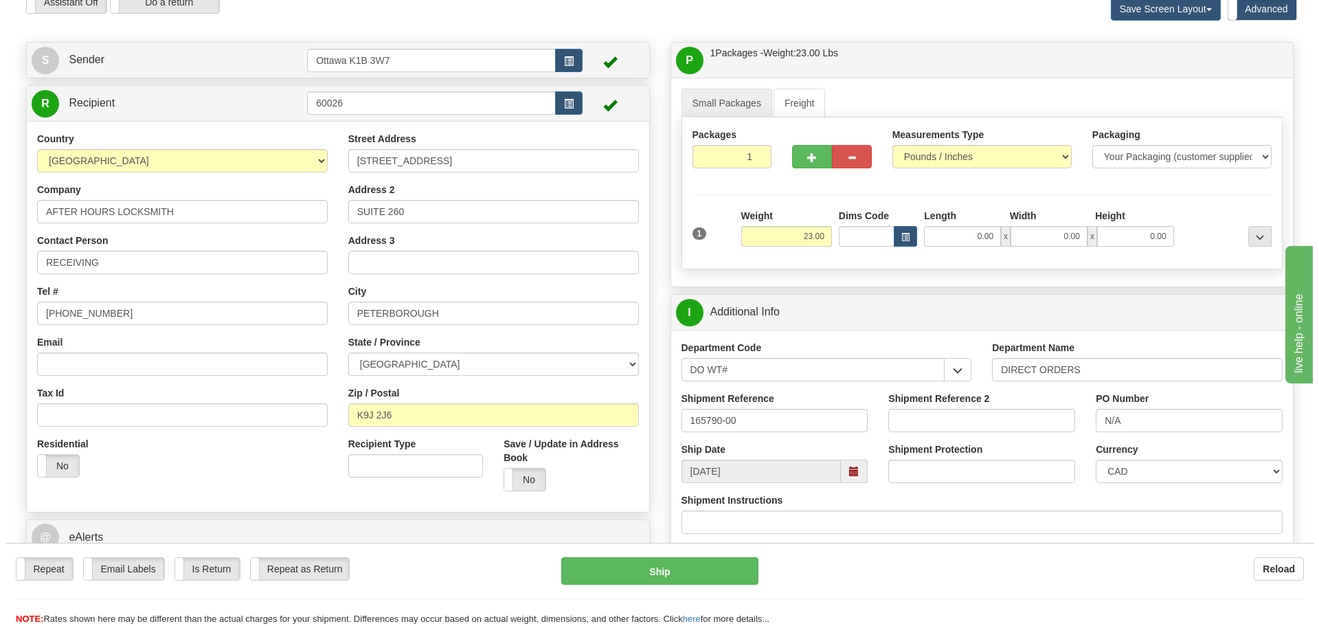
scroll to position [137, 0]
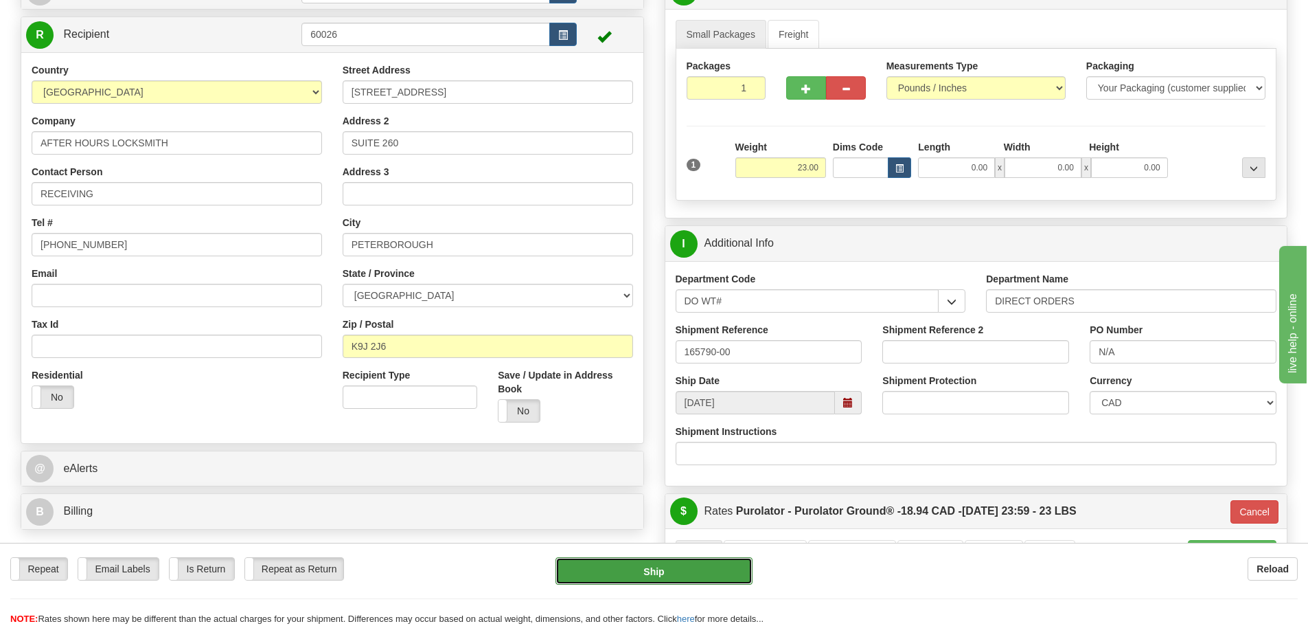
click at [689, 571] on button "Ship" at bounding box center [654, 570] width 197 height 27
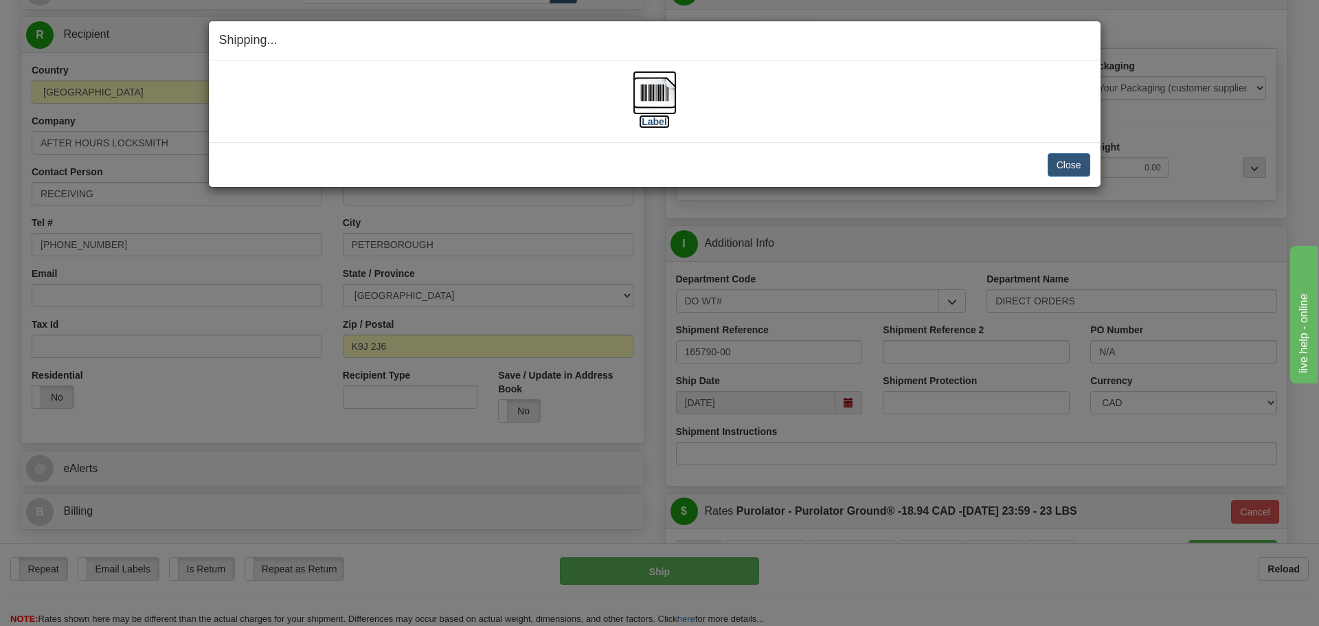
click at [644, 122] on label "[Label]" at bounding box center [655, 122] width 32 height 14
click at [1060, 168] on button "Close" at bounding box center [1068, 164] width 43 height 23
